Goal: Task Accomplishment & Management: Complete application form

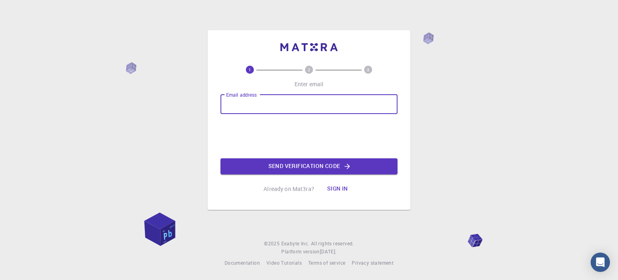
click at [276, 107] on input "Email address" at bounding box center [309, 104] width 177 height 19
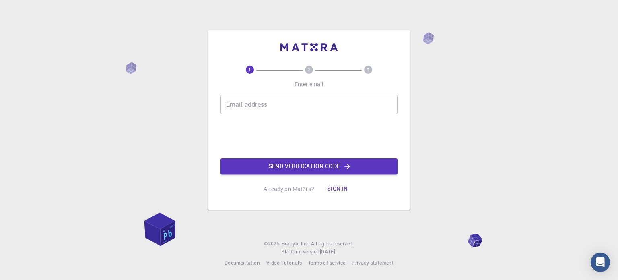
click at [216, 143] on div "1 2 3 Enter email Email address Email address 0cAFcWeA7sb2ovPaqFMeucFdJgQ0SeARk…" at bounding box center [309, 119] width 203 height 179
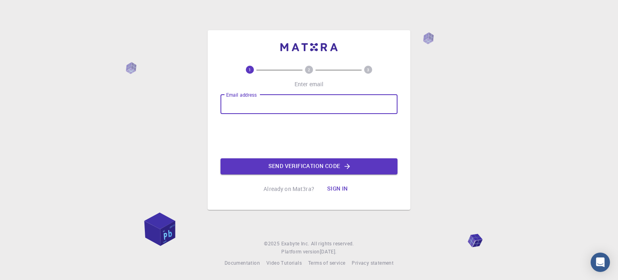
click at [241, 107] on input "Email address" at bounding box center [309, 104] width 177 height 19
type input "[EMAIL_ADDRESS][DOMAIN_NAME]"
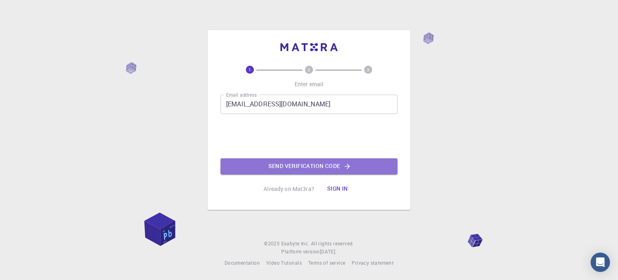
click at [320, 164] on button "Send verification code" at bounding box center [309, 166] width 177 height 16
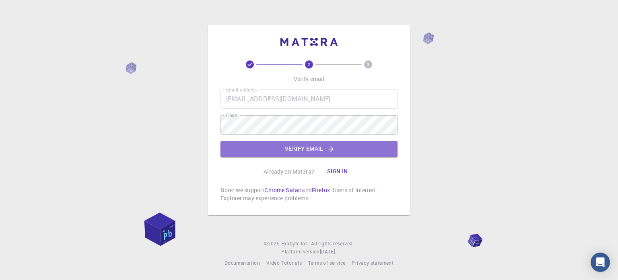
click at [301, 149] on button "Verify email" at bounding box center [309, 149] width 177 height 16
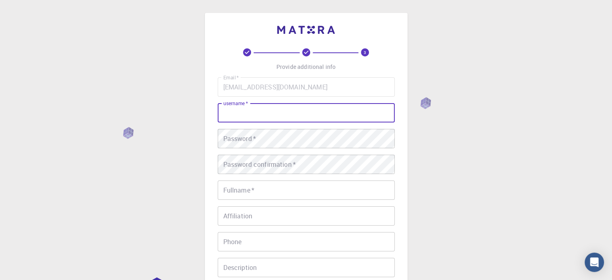
click at [330, 111] on input "username   *" at bounding box center [306, 112] width 177 height 19
type input "Getnet"
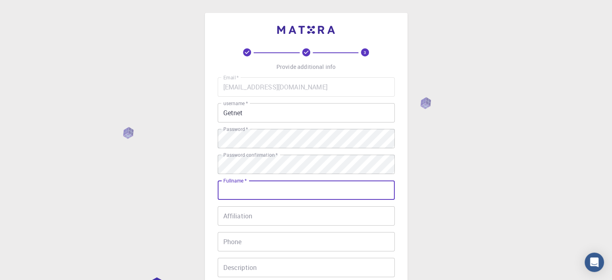
click at [235, 190] on input "Fullname   *" at bounding box center [306, 189] width 177 height 19
type input "[PERSON_NAME]"
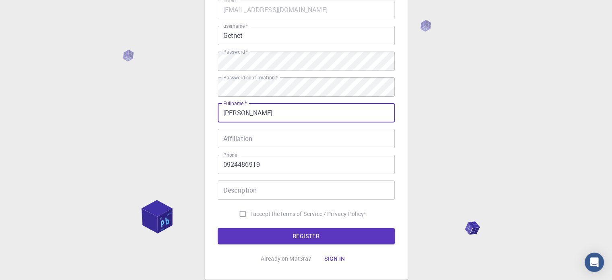
scroll to position [87, 0]
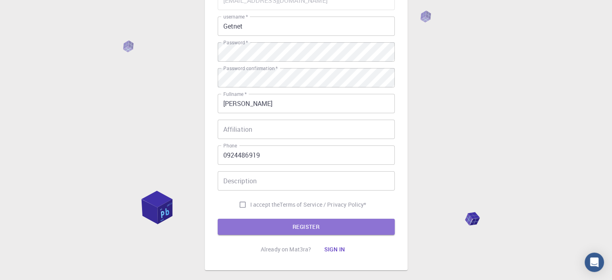
click at [311, 227] on button "REGISTER" at bounding box center [306, 227] width 177 height 16
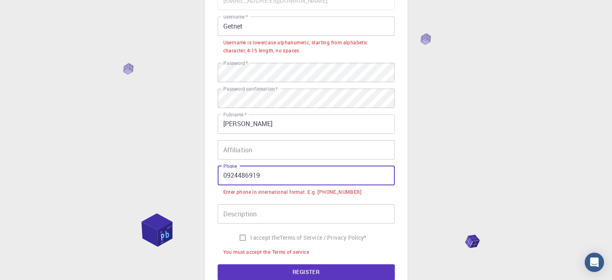
click at [226, 174] on input "0924486919" at bounding box center [306, 175] width 177 height 19
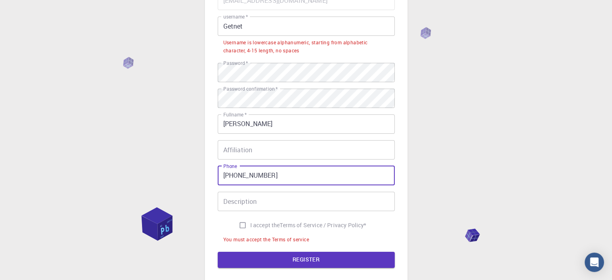
scroll to position [40, 0]
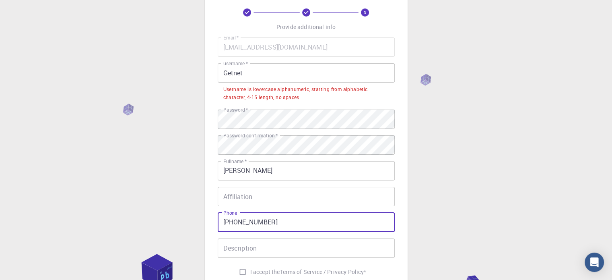
type input "[PHONE_NUMBER]"
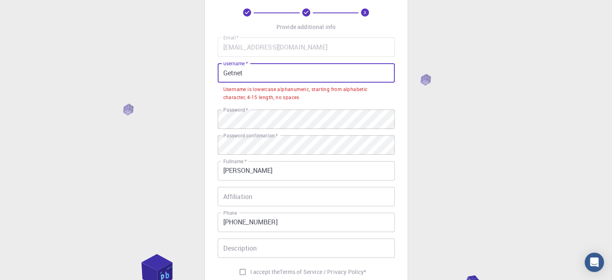
click at [248, 81] on input "Getnet" at bounding box center [306, 72] width 177 height 19
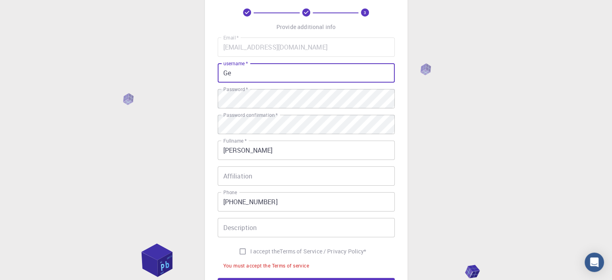
type input "G"
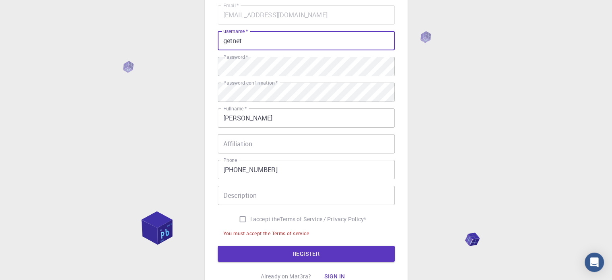
scroll to position [129, 0]
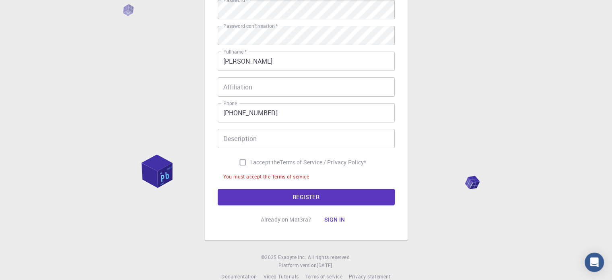
type input "getnet"
click at [242, 161] on input "I accept the Terms of Service / Privacy Policy *" at bounding box center [242, 162] width 15 height 15
checkbox input "true"
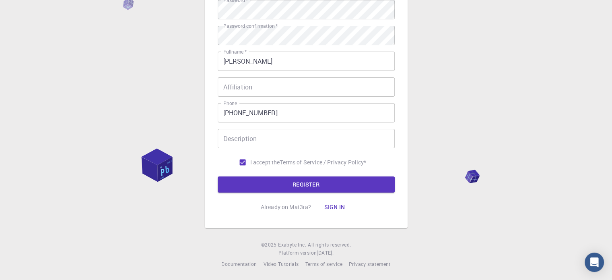
click at [291, 186] on button "REGISTER" at bounding box center [306, 184] width 177 height 16
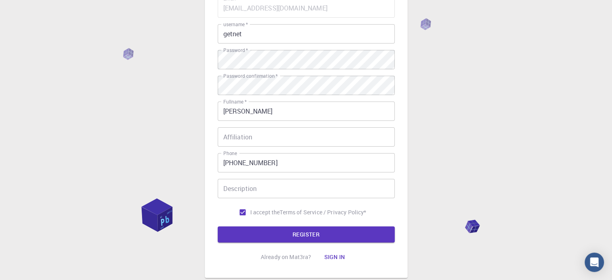
scroll to position [130, 0]
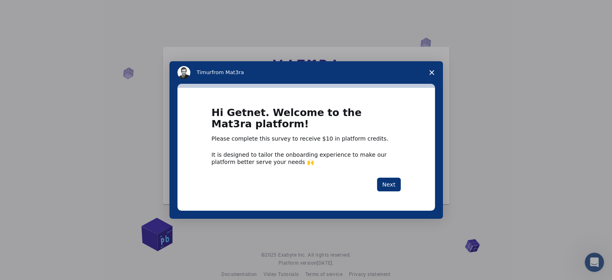
click at [507, 190] on div "Intercom messenger" at bounding box center [306, 140] width 612 height 280
click at [431, 74] on icon "Close survey" at bounding box center [431, 72] width 5 height 5
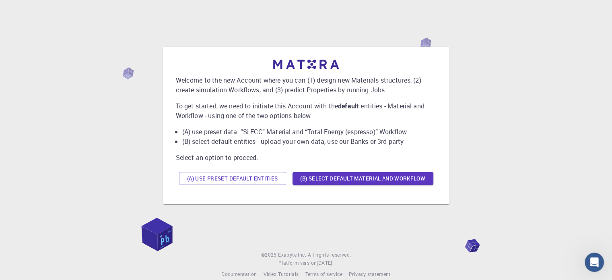
click at [328, 169] on div "(A) Use preset default entities (B) Select default material and workflow" at bounding box center [306, 178] width 261 height 19
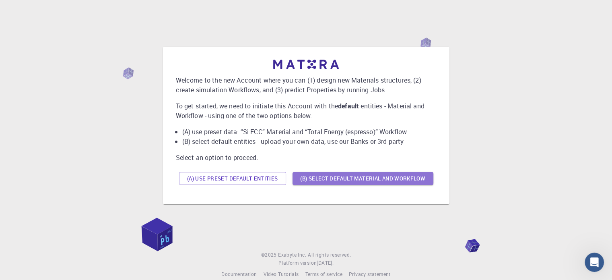
click at [333, 179] on button "(B) Select default material and workflow" at bounding box center [363, 178] width 141 height 13
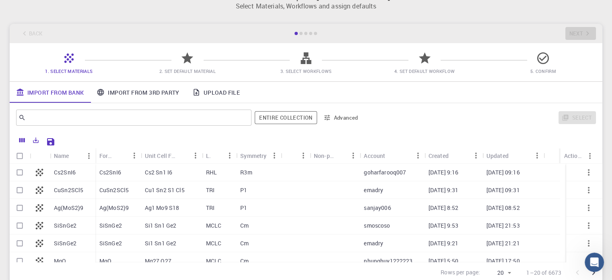
scroll to position [18, 0]
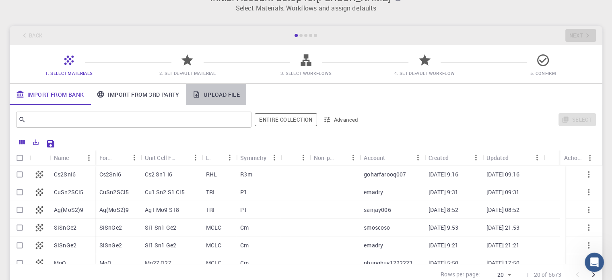
click at [215, 90] on link "Upload File" at bounding box center [216, 94] width 60 height 21
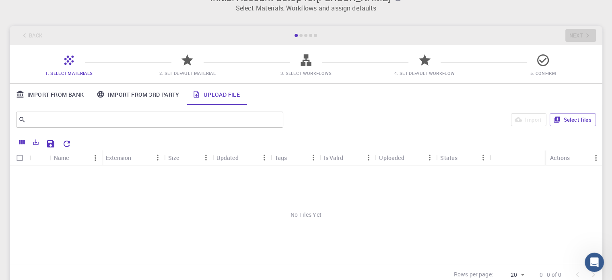
scroll to position [0, 0]
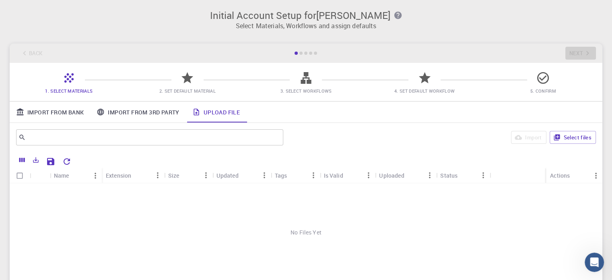
click at [304, 81] on icon at bounding box center [306, 78] width 10 height 12
click at [405, 78] on span "4. Set Default Workflow" at bounding box center [425, 85] width 112 height 19
